Goal: Task Accomplishment & Management: Use online tool/utility

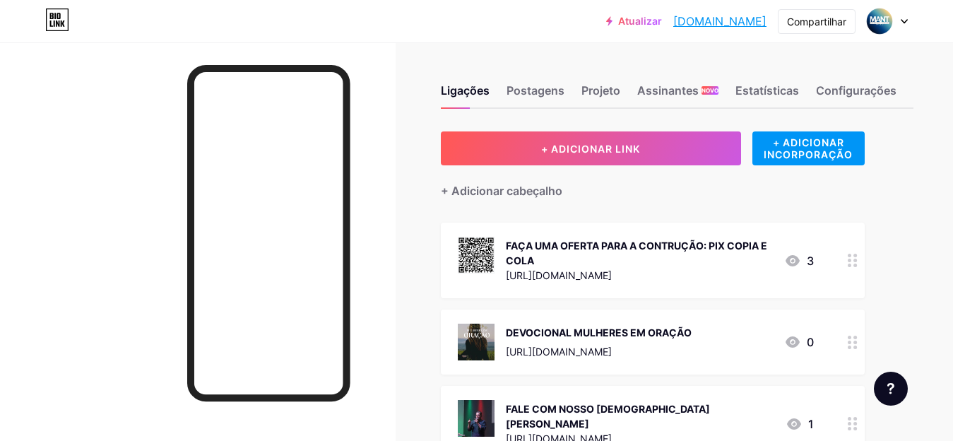
click at [615, 246] on font "FAÇA UMA OFERTA PARA A CONTRUÇÃO: PIX COPIA E COLA" at bounding box center [637, 253] width 262 height 27
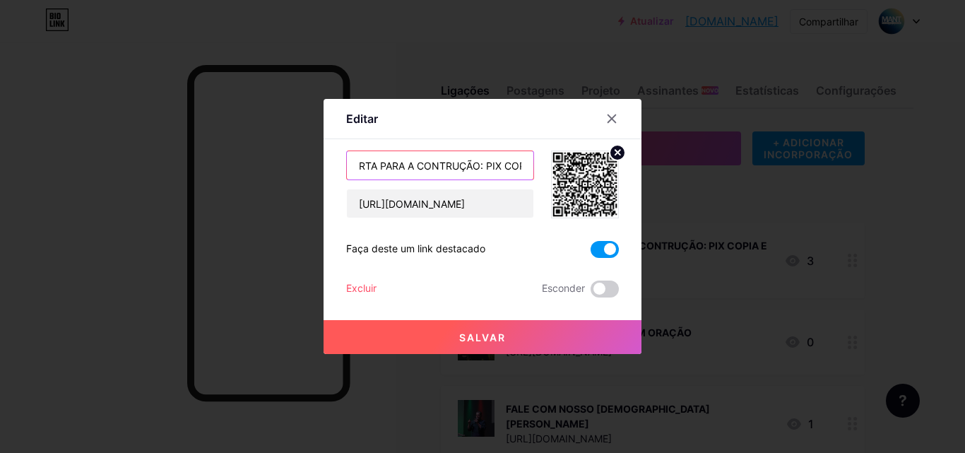
scroll to position [0, 125]
drag, startPoint x: 503, startPoint y: 168, endPoint x: 489, endPoint y: 165, distance: 13.7
click at [494, 165] on input "FAÇA UMA OFERTA PARA A CONTRUÇÃO: PIX COPIA E COLA" at bounding box center [440, 165] width 187 height 28
click at [397, 171] on input "FAÇA UMA OFERTA PARA A CONTRUÇÃO: PIX COPIA E COLA" at bounding box center [440, 165] width 187 height 28
click at [404, 165] on input "FAÇA UMA OFERTA PARA A CONTRUÇÃO: PIX COPIA E COLA" at bounding box center [440, 165] width 187 height 28
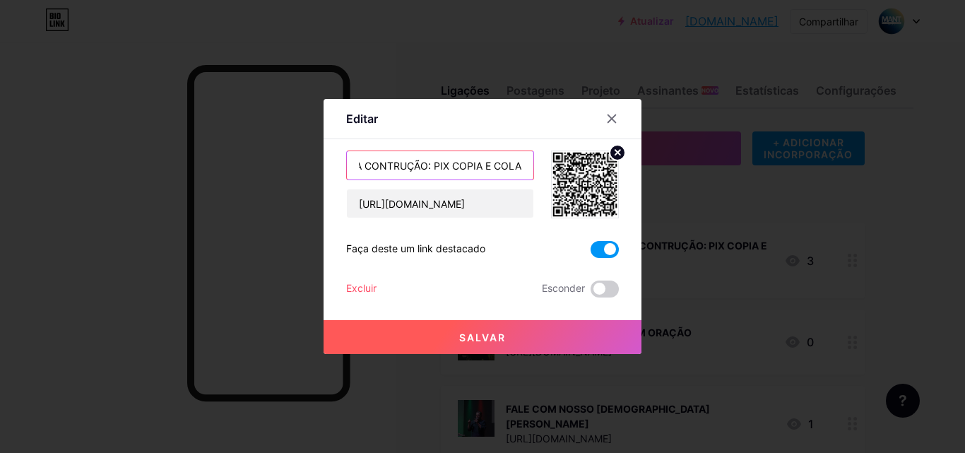
click at [380, 165] on input "FAÇA UMA OFERTA PARA A CONTRUÇÃO: PIX COPIA E COLA" at bounding box center [440, 165] width 187 height 28
drag, startPoint x: 433, startPoint y: 166, endPoint x: 524, endPoint y: 160, distance: 92.1
click at [524, 160] on input "FAÇA UMA OFERTA PARA A CONSTRUÇÃO: PIX COPIA E COLA" at bounding box center [440, 165] width 187 height 28
click at [425, 171] on input "FAÇA UMA OFERTA PARA A CONSTRUÇÃO: PIX COPIA E COLA" at bounding box center [440, 165] width 187 height 28
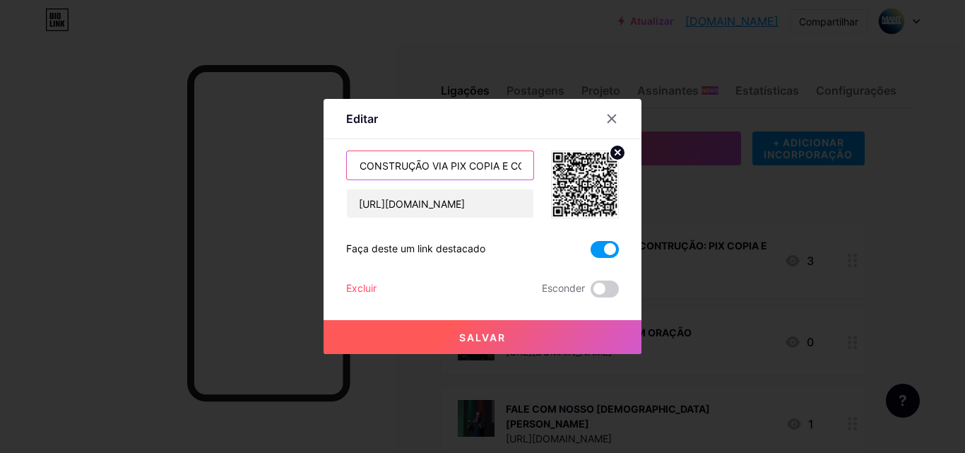
scroll to position [0, 148]
drag, startPoint x: 477, startPoint y: 165, endPoint x: 524, endPoint y: 158, distance: 47.2
click at [524, 158] on input "FAÇA UMA OFERTA PARA A CONSTRUÇÃO VIA PIX COPIA E COLA" at bounding box center [440, 165] width 187 height 28
click at [517, 168] on input "FAÇA UMA OFERTA PARA A CONSTRUÇÃO VIA PIX COPIA E COLA" at bounding box center [440, 165] width 187 height 28
drag, startPoint x: 516, startPoint y: 165, endPoint x: 446, endPoint y: 166, distance: 70.0
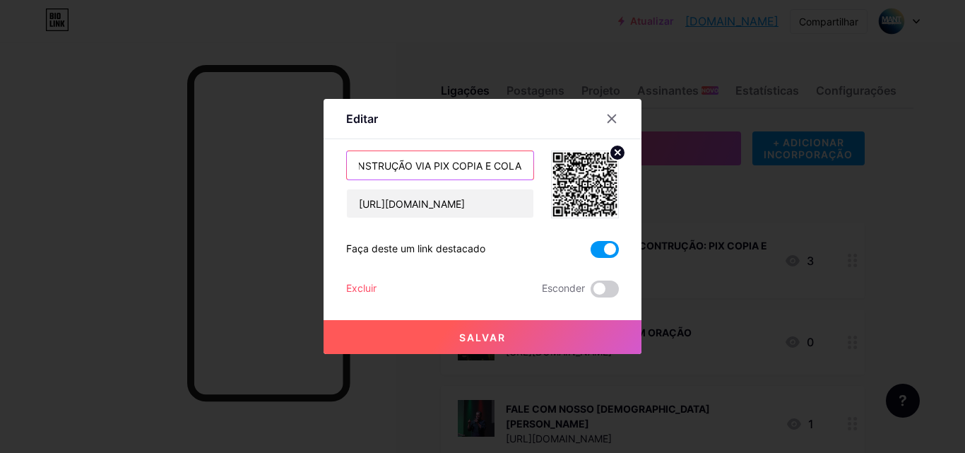
click at [446, 166] on input "FAÇA UMA OFERTA PARA A CONSTRUÇÃO VIA PIX COPIA E COLA" at bounding box center [440, 165] width 187 height 28
click at [435, 165] on input "FAÇA UMA OFERTA PARA A CONSTRUÇÃO VIA PIX CLICANDO AQUI!" at bounding box center [440, 165] width 187 height 28
type input "FAÇA UMA OFERTA PARA A CONSTRUÇÃO VIA PIX CLICANDO AQUI!"
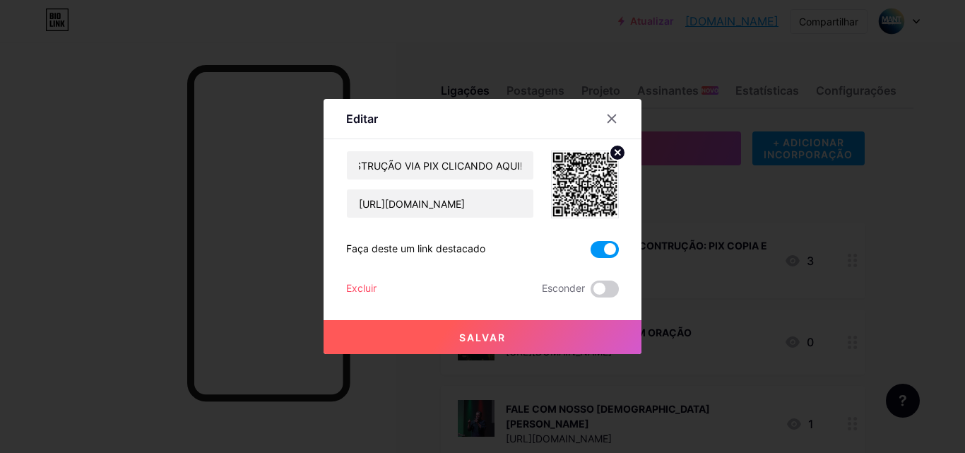
click at [495, 338] on font "Salvar" at bounding box center [482, 337] width 47 height 12
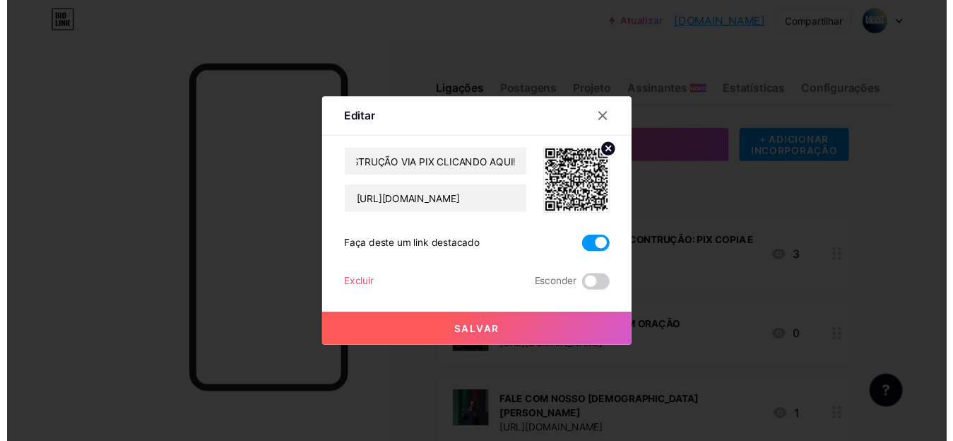
scroll to position [0, 0]
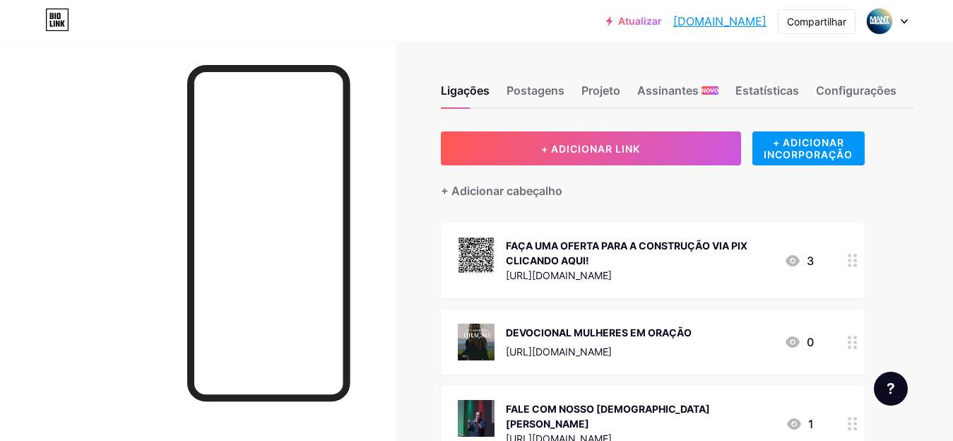
click at [16, 206] on div at bounding box center [198, 262] width 396 height 441
